Goal: Information Seeking & Learning: Learn about a topic

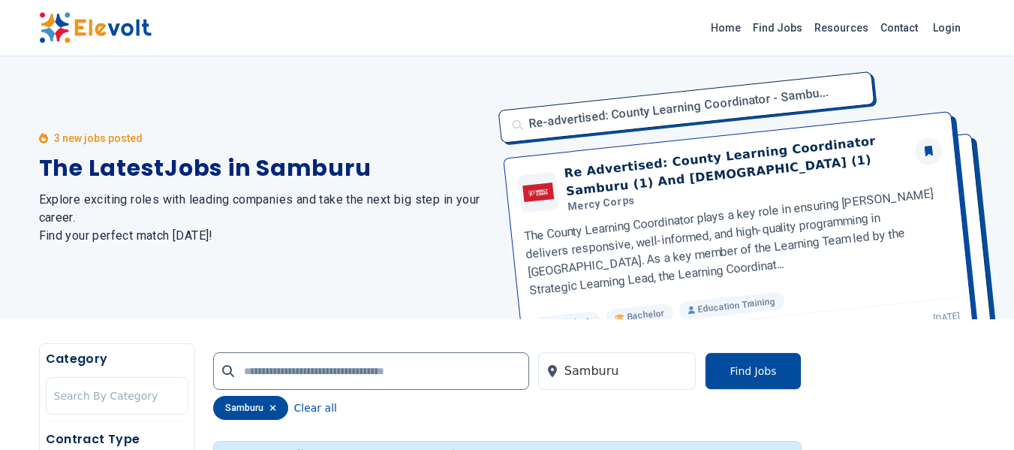
scroll to position [151, 0]
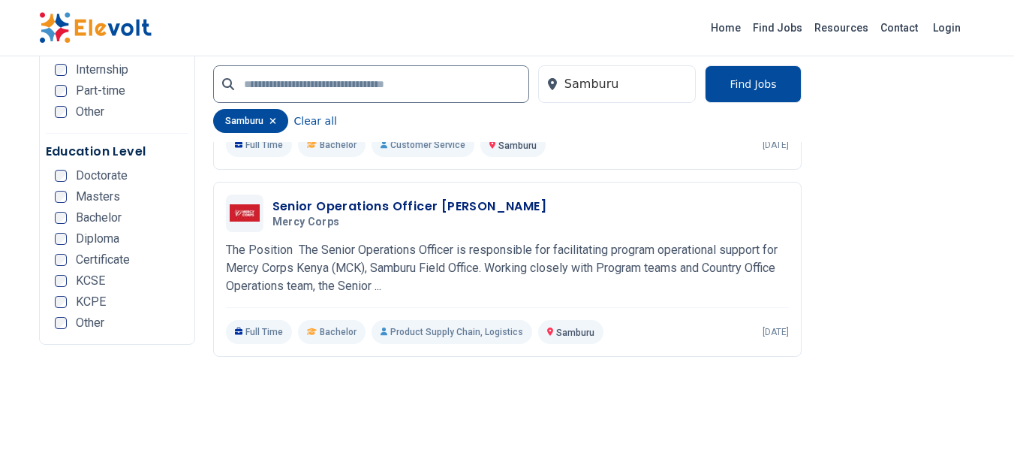
scroll to position [744, 0]
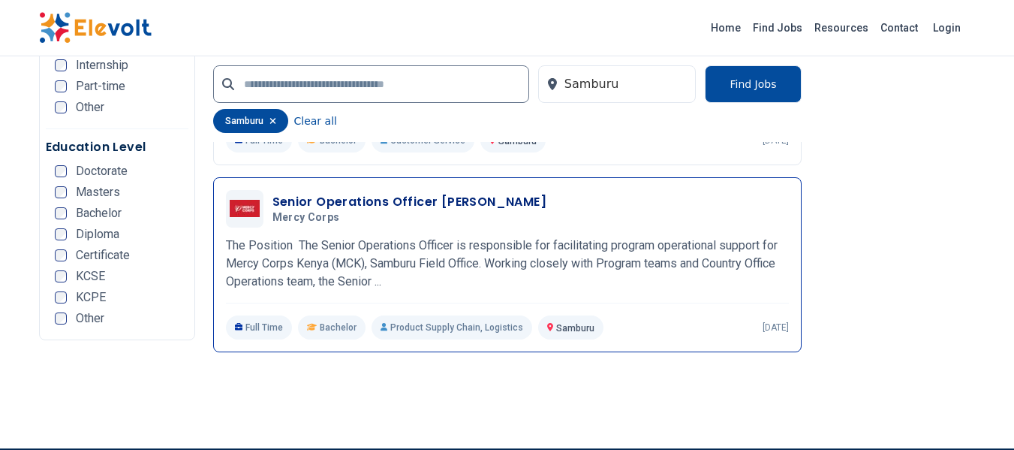
click at [359, 193] on h3 "Senior Operations Officer [PERSON_NAME]" at bounding box center [409, 202] width 275 height 18
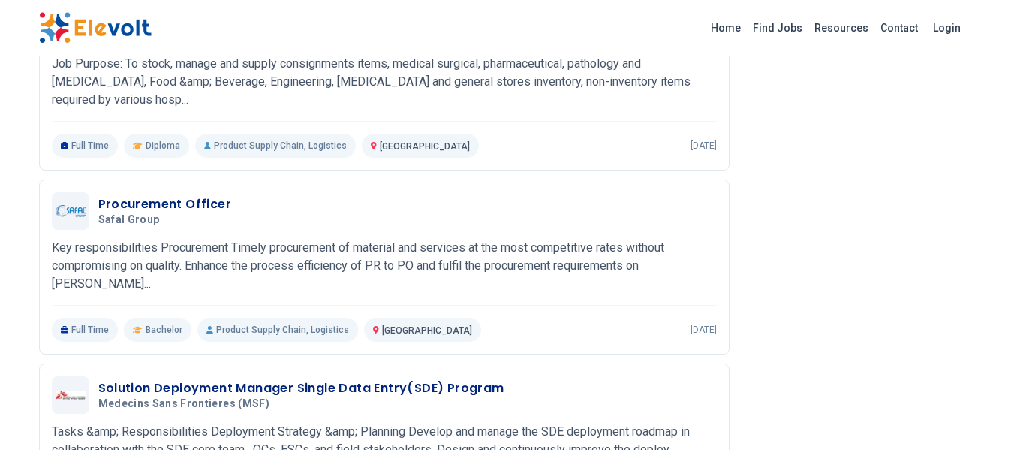
scroll to position [2825, 0]
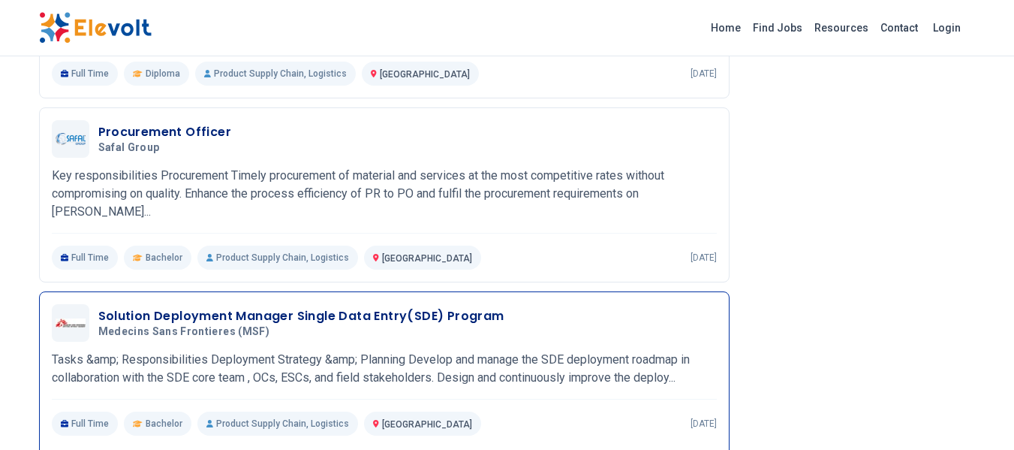
click at [326, 314] on h3 "Solution Deployment Manager Single Data Entry(SDE) Program" at bounding box center [301, 316] width 406 height 18
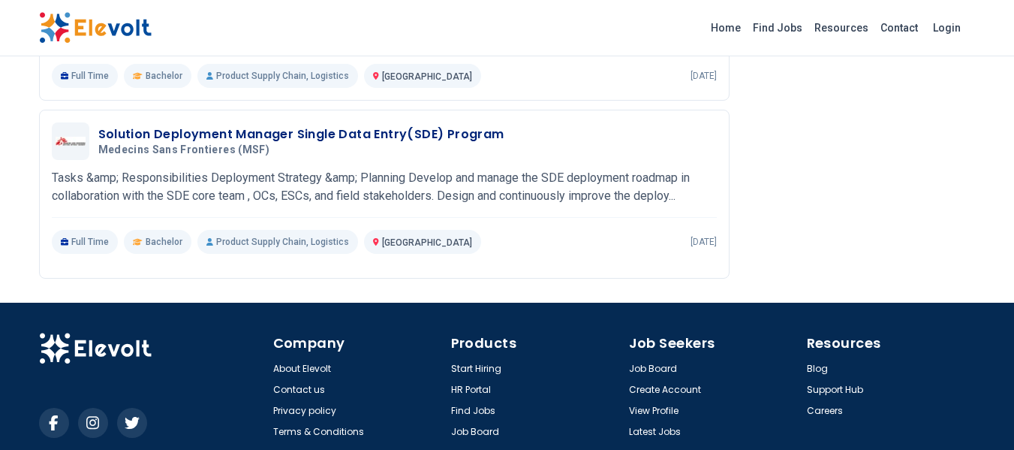
scroll to position [3071, 0]
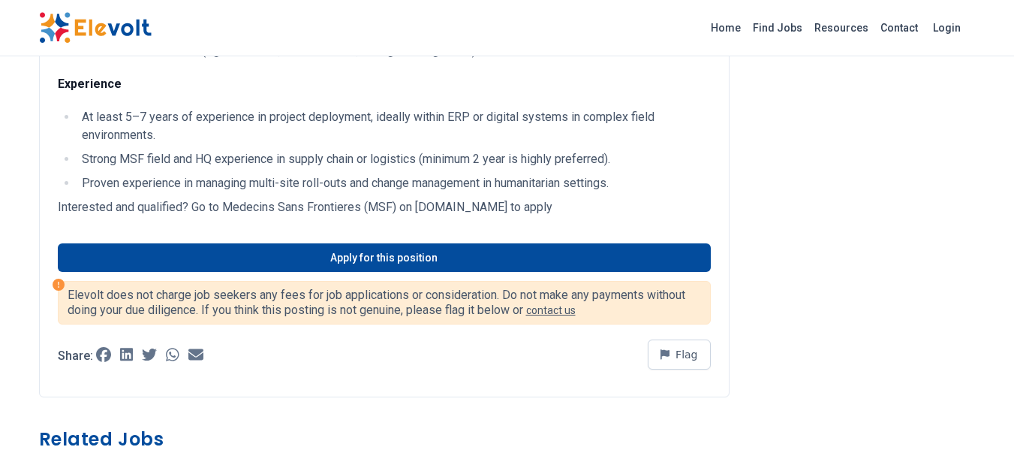
scroll to position [1122, 0]
